Goal: Find specific page/section: Find specific page/section

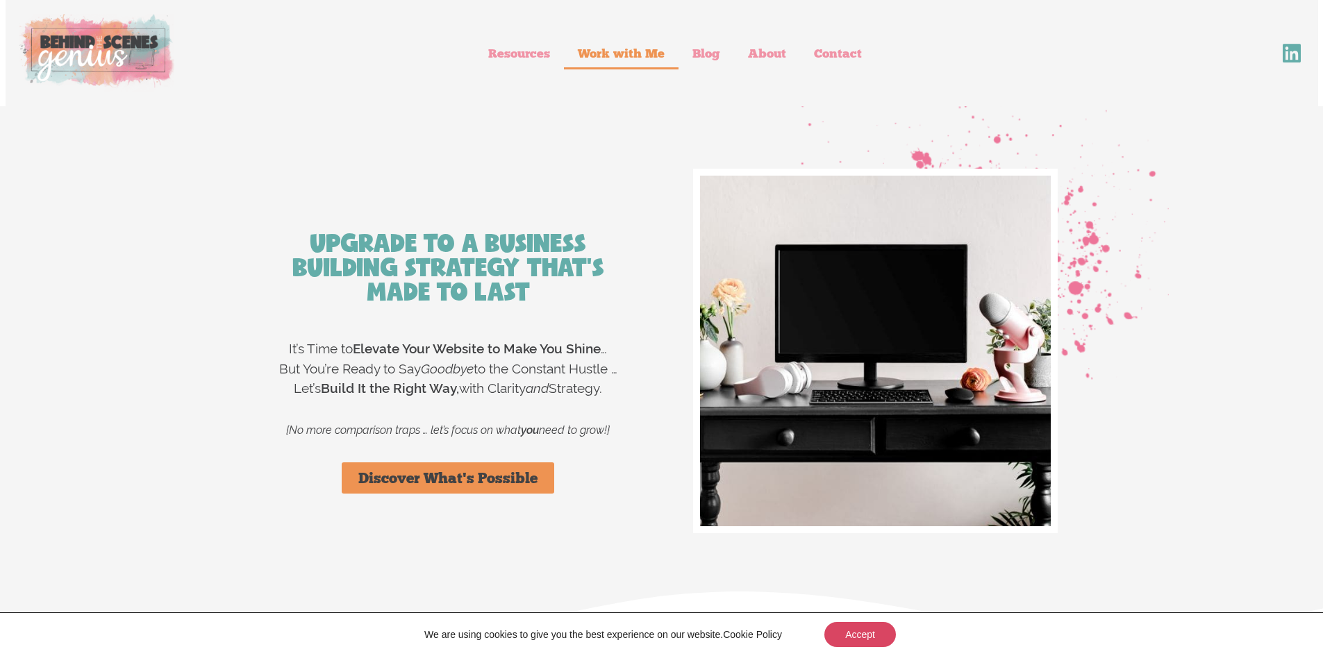
click at [633, 55] on link "Work with Me" at bounding box center [621, 53] width 115 height 32
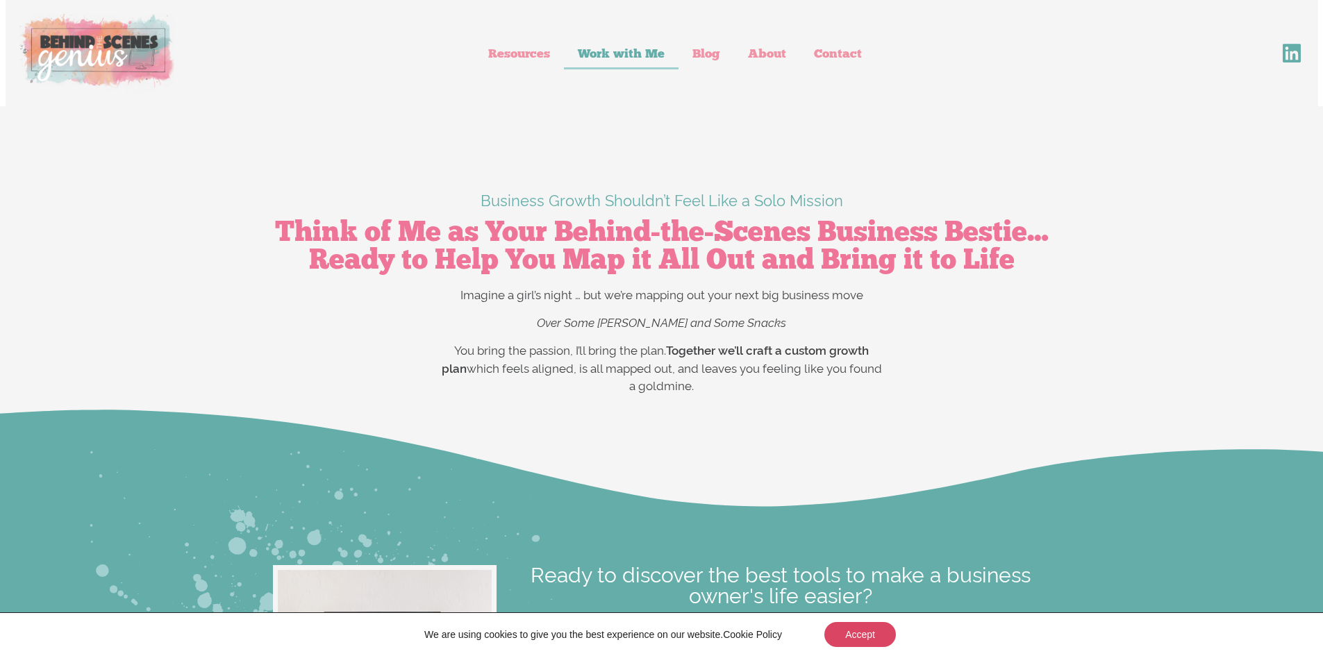
click at [83, 55] on img at bounding box center [96, 53] width 155 height 78
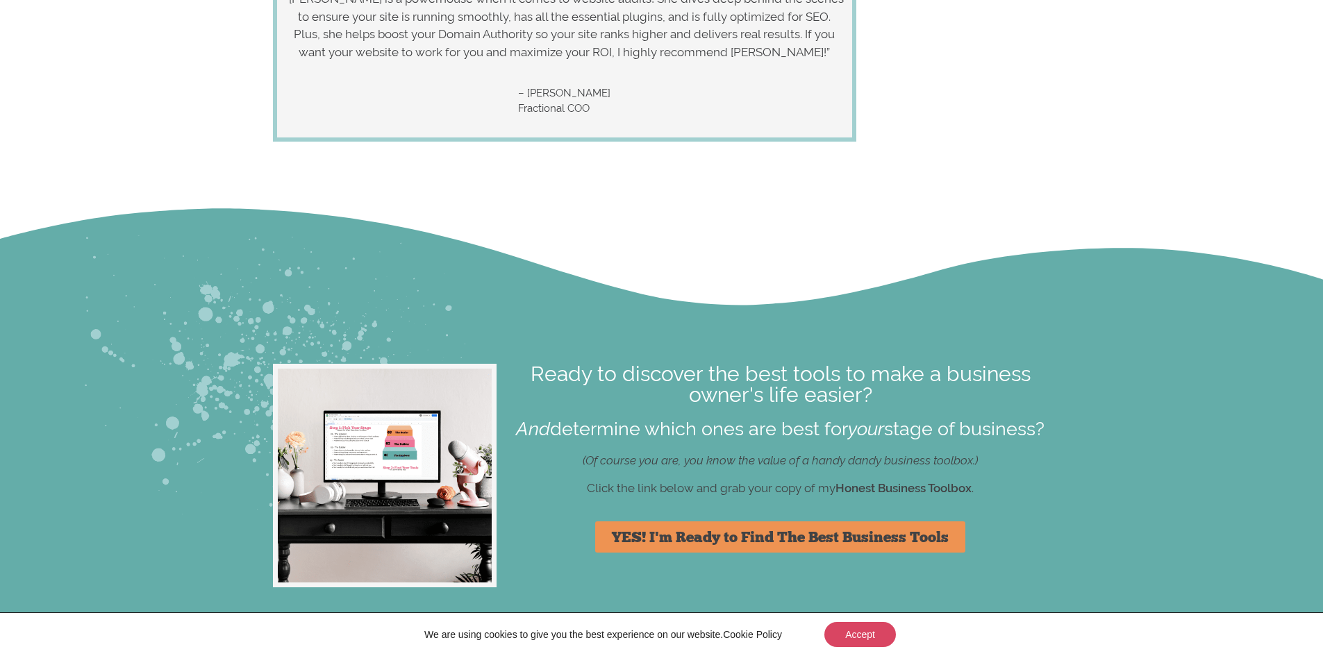
scroll to position [4583, 0]
